Goal: Communication & Community: Answer question/provide support

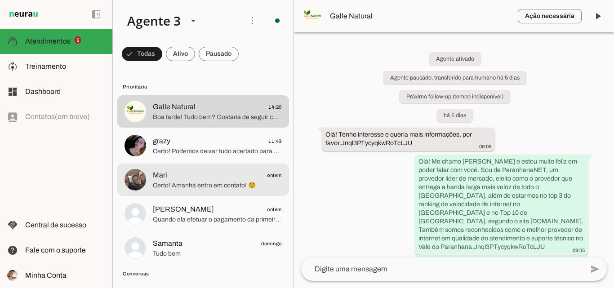
click at [241, 185] on span "Certo! Amanhã entro em contato! ☺️" at bounding box center [217, 185] width 129 height 9
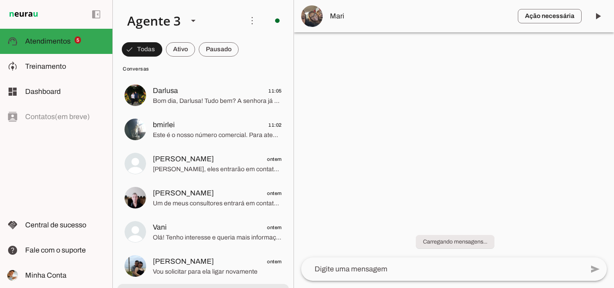
scroll to position [494, 0]
